Goal: Find specific page/section: Find specific page/section

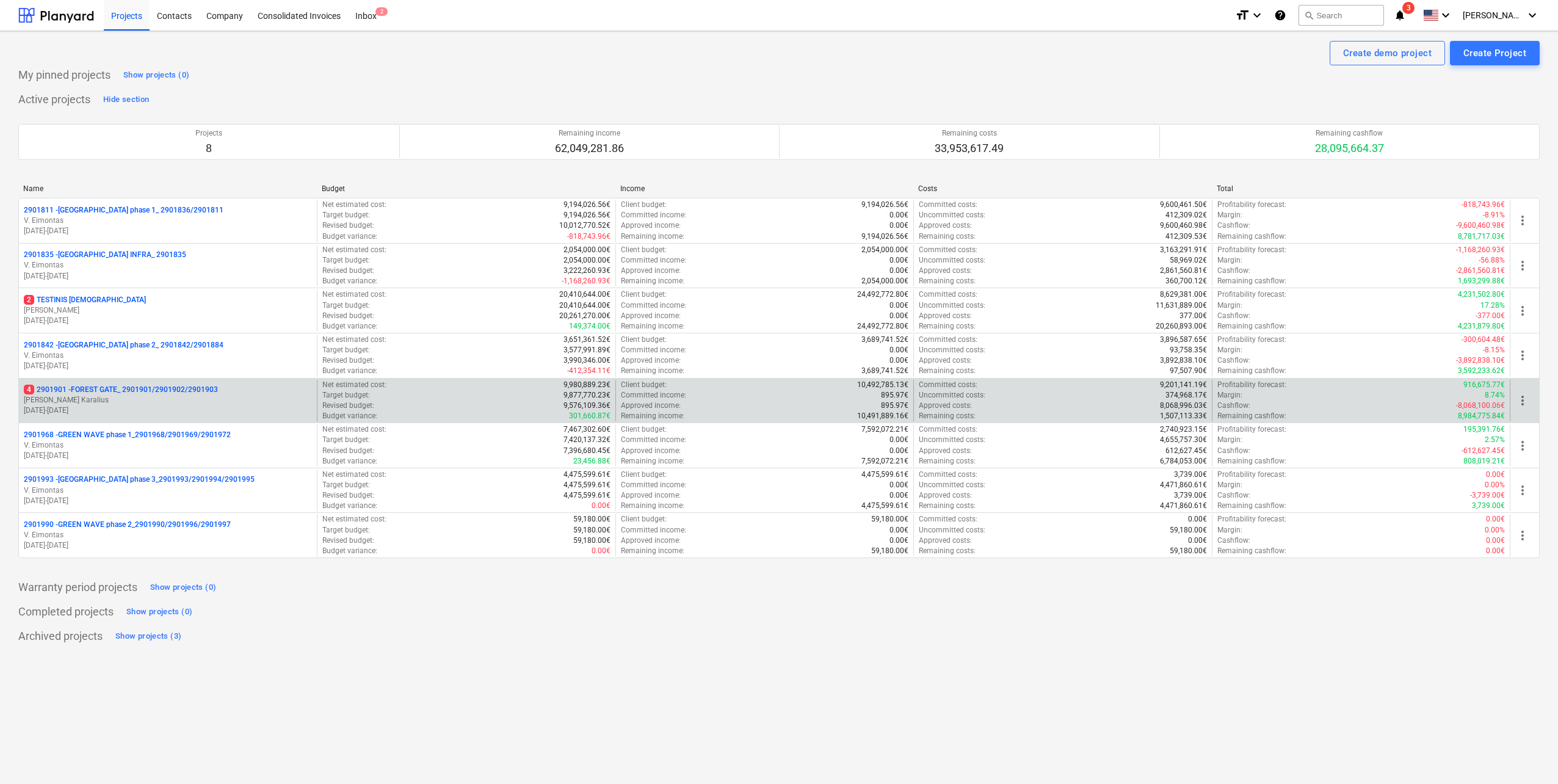
click at [144, 386] on p "4 2901901 - FOREST GATE_ 2901901/2901902/2901903" at bounding box center [121, 390] width 194 height 11
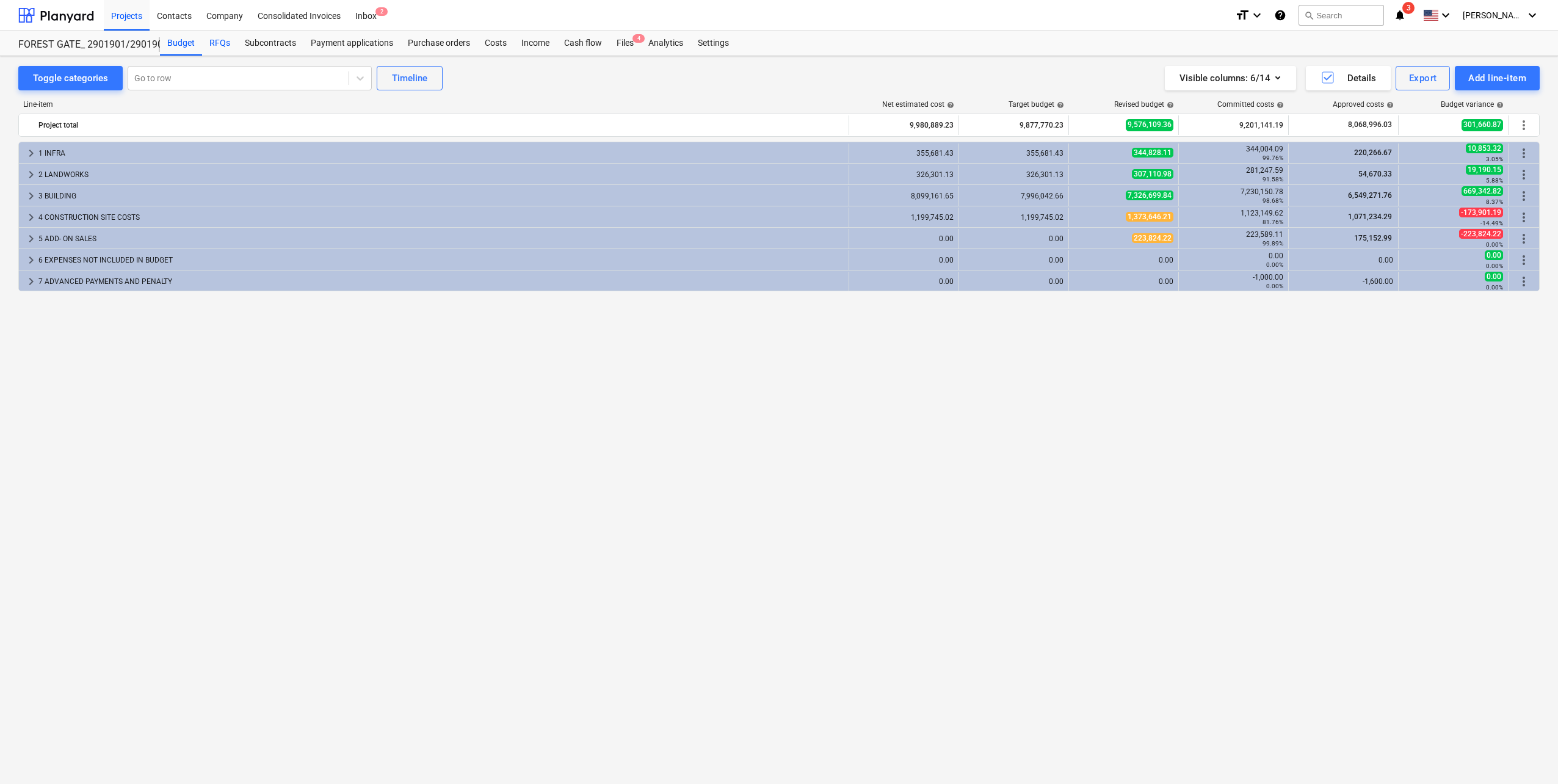
click at [226, 33] on div "RFQs" at bounding box center [220, 43] width 36 height 24
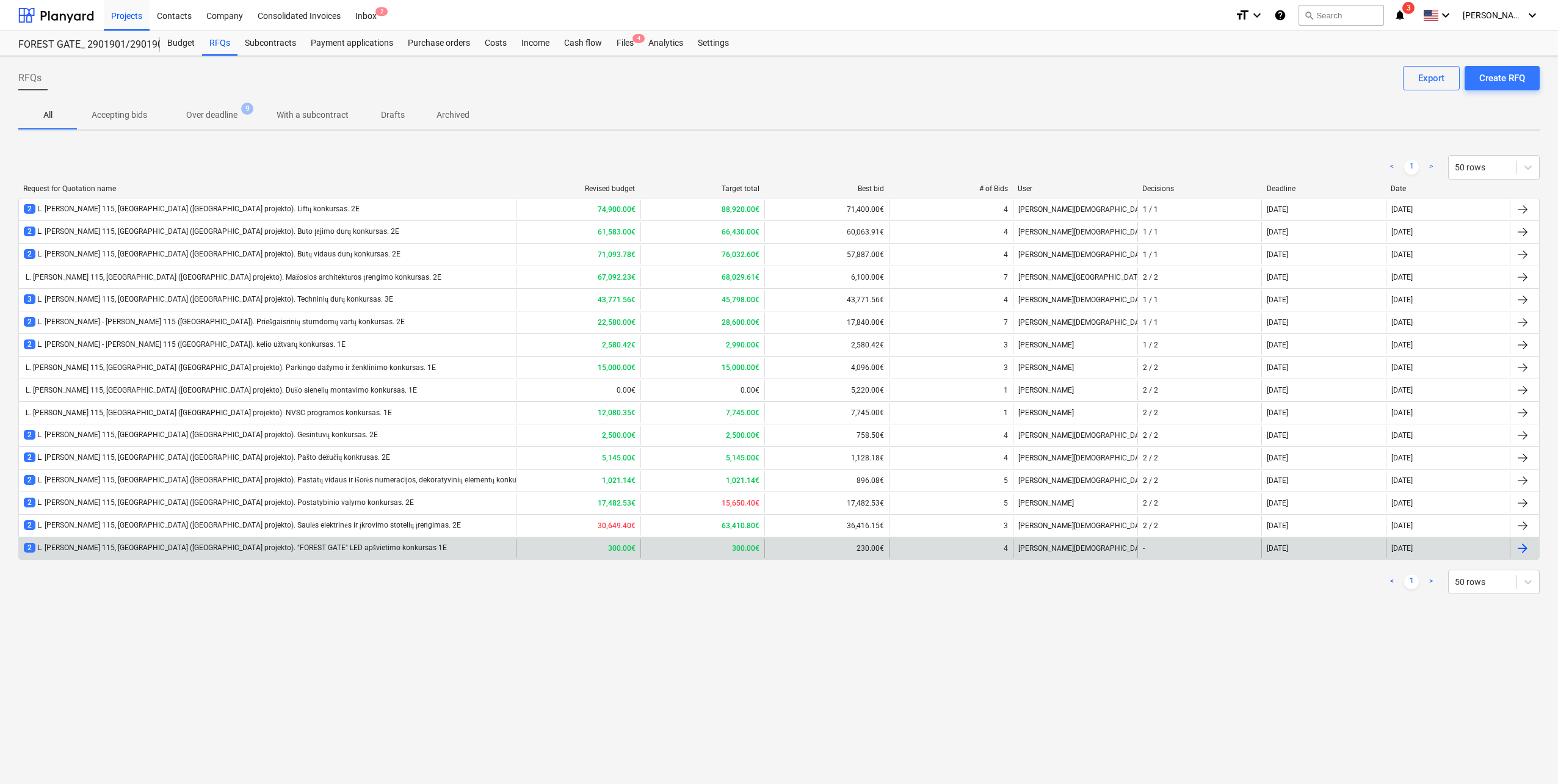
click at [386, 556] on div "2 L. [PERSON_NAME] 115, [GEOGRAPHIC_DATA] ([GEOGRAPHIC_DATA] projekto). "FOREST…" at bounding box center [267, 548] width 497 height 20
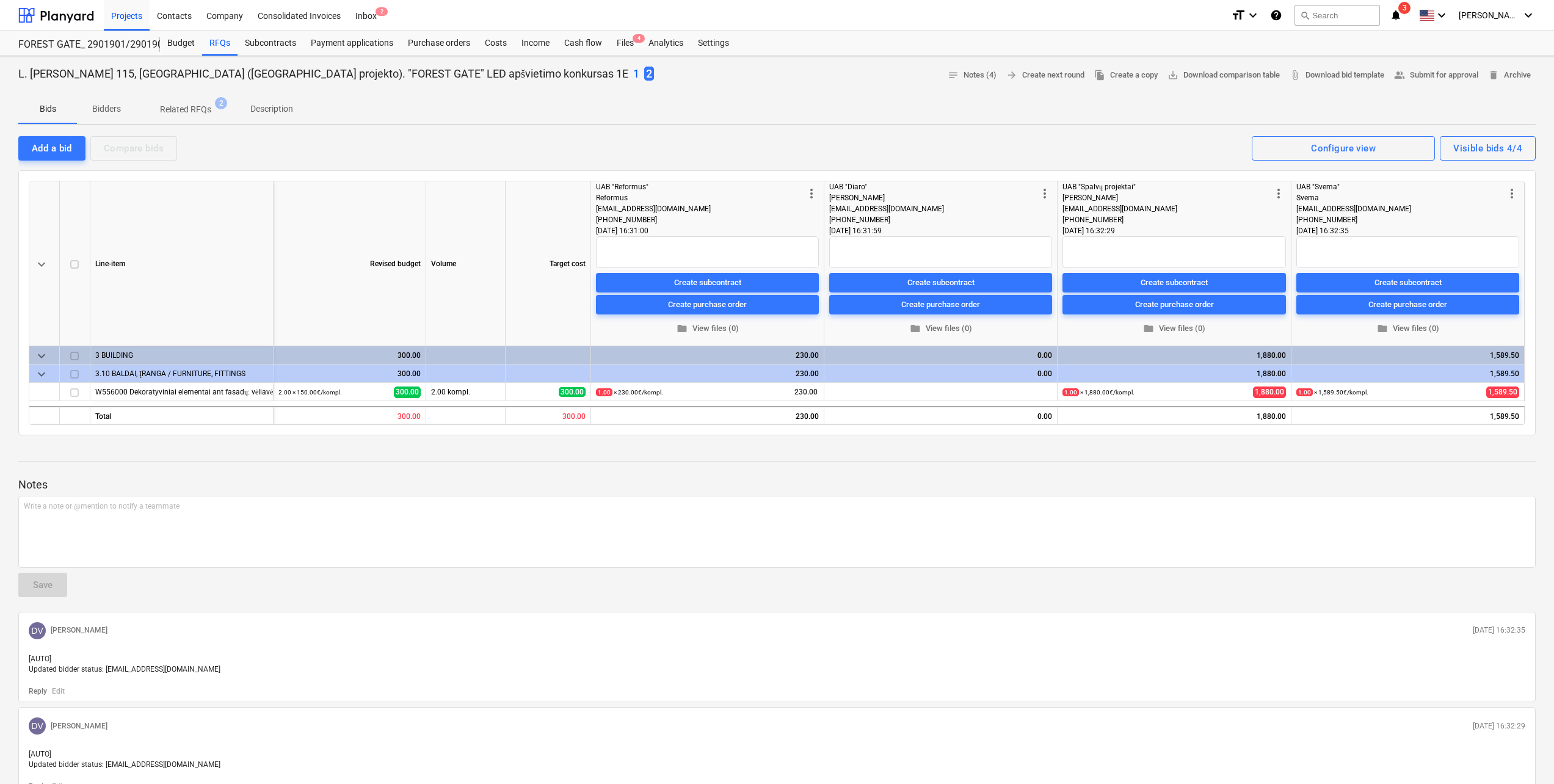
click at [633, 75] on p "1" at bounding box center [636, 74] width 6 height 14
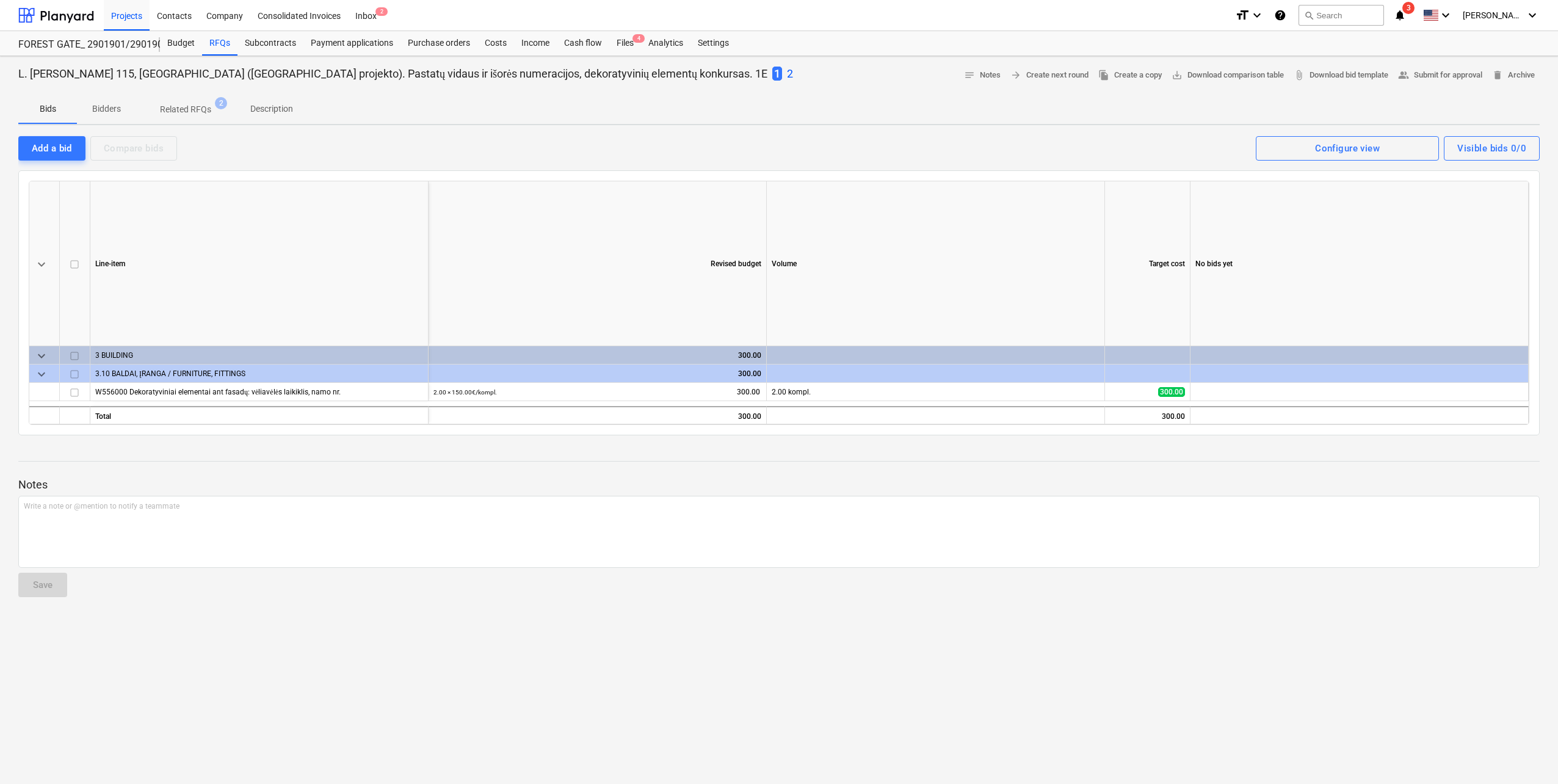
click at [787, 73] on p "2" at bounding box center [790, 74] width 6 height 14
